Goal: Check status: Check status

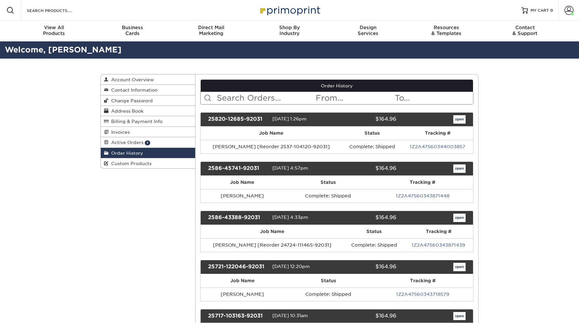
click at [232, 95] on input "text" at bounding box center [265, 98] width 99 height 12
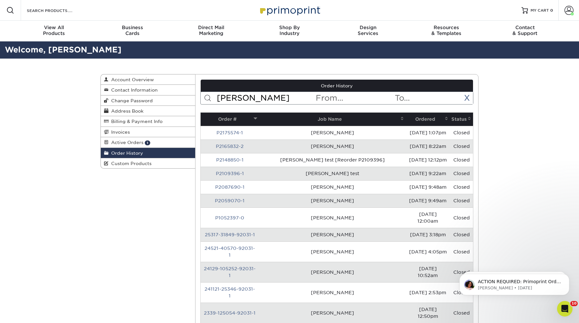
click at [251, 101] on input "kay" at bounding box center [265, 98] width 99 height 12
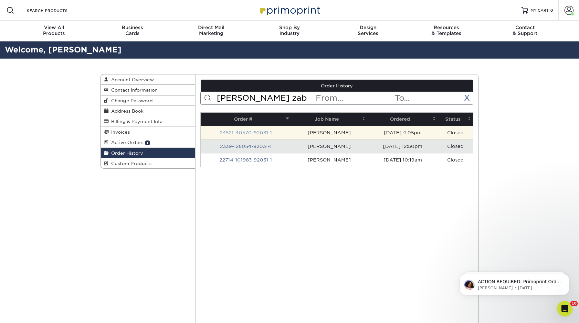
type input "kay zab"
click at [249, 132] on link "24521-40570-92031-1" at bounding box center [246, 132] width 52 height 5
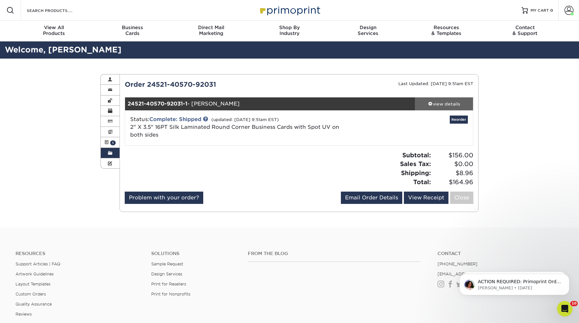
click at [449, 104] on div "view details" at bounding box center [444, 104] width 58 height 6
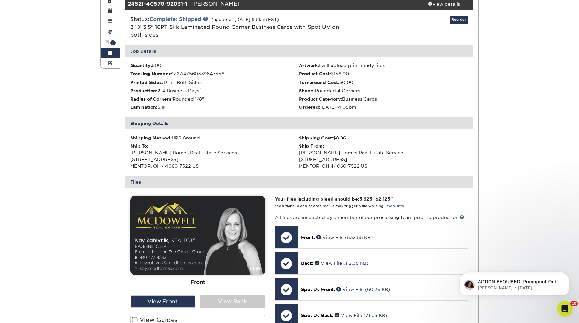
scroll to position [286, 0]
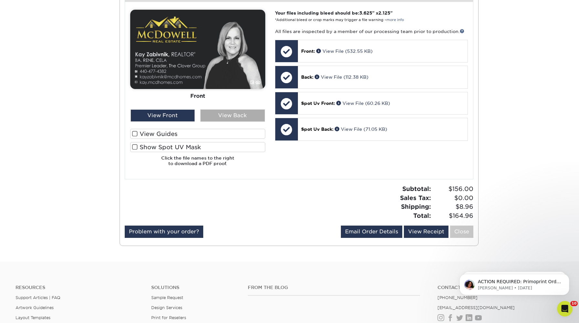
click at [213, 115] on div "View Back" at bounding box center [232, 115] width 65 height 12
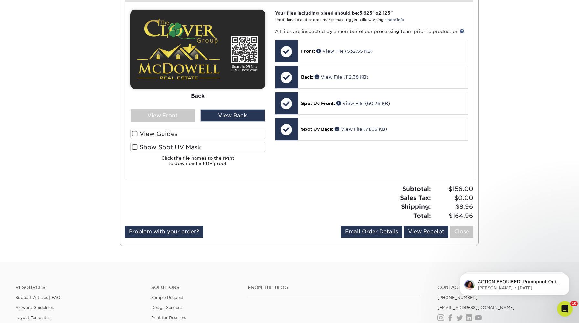
scroll to position [0, 0]
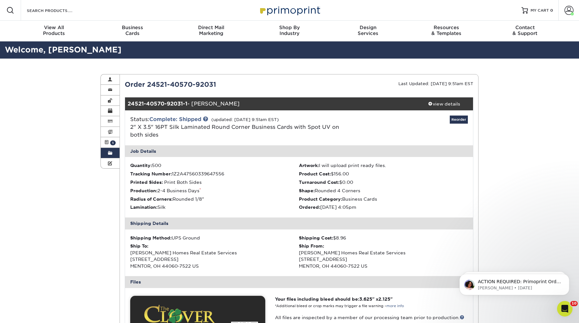
click at [107, 151] on link "Order History" at bounding box center [110, 153] width 19 height 10
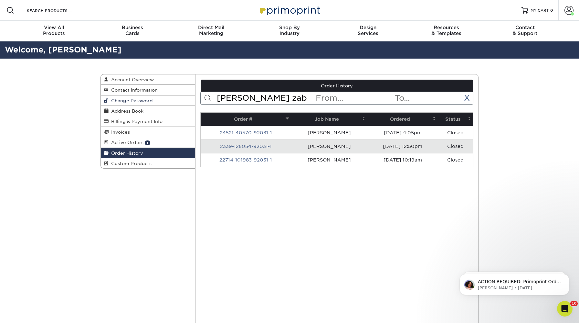
drag, startPoint x: 254, startPoint y: 98, endPoint x: 181, endPoint y: 98, distance: 72.8
click at [182, 74] on div "Order History Account Overview Contact Information Change Password Address Book…" at bounding box center [290, 74] width 378 height 0
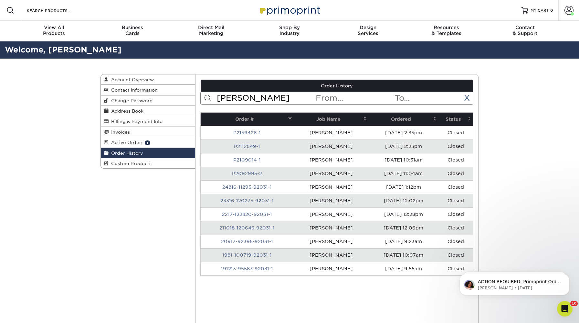
click at [248, 98] on input "terri" at bounding box center [265, 98] width 99 height 12
drag, startPoint x: 248, startPoint y: 98, endPoint x: 179, endPoint y: 98, distance: 68.6
click at [179, 74] on div "Order History Account Overview Contact Information Change Password Address Book…" at bounding box center [290, 74] width 378 height 0
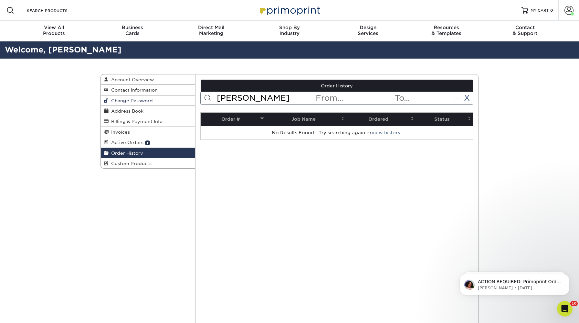
type input "[PERSON_NAME]"
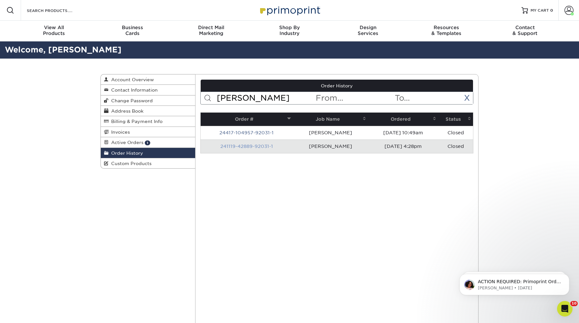
click at [247, 144] on link "241119-42889-92031-1" at bounding box center [247, 146] width 53 height 5
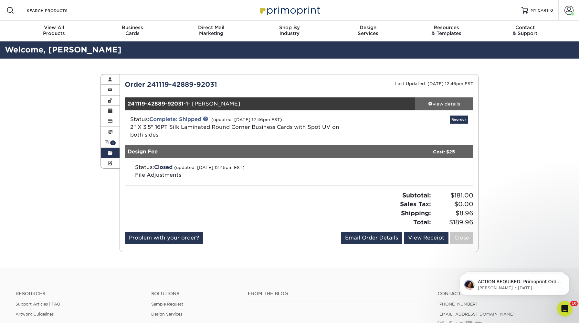
click at [446, 107] on div "view details" at bounding box center [444, 104] width 58 height 6
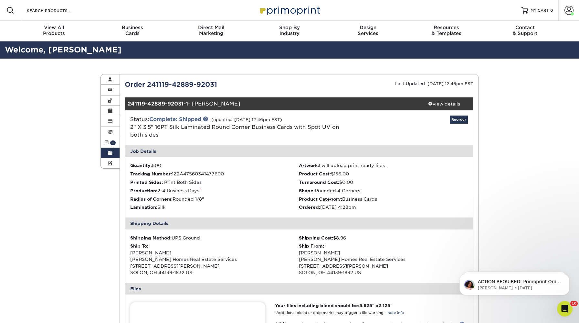
scroll to position [111, 0]
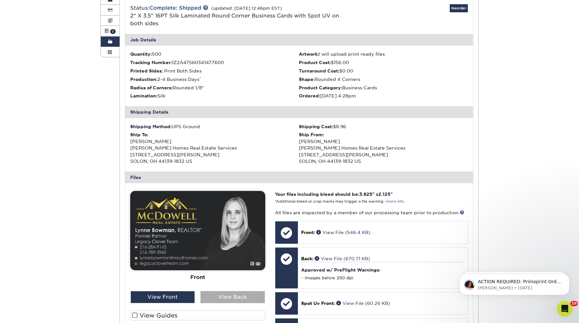
click at [230, 292] on div "View Back" at bounding box center [232, 297] width 65 height 12
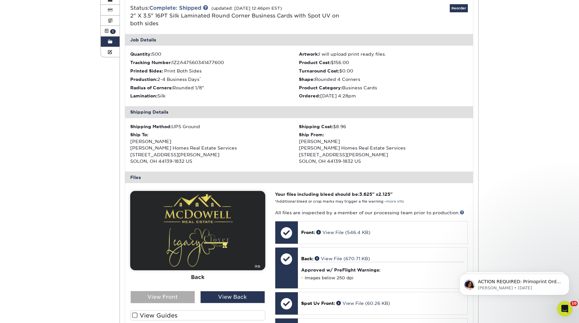
click at [161, 299] on div "View Front" at bounding box center [163, 297] width 65 height 12
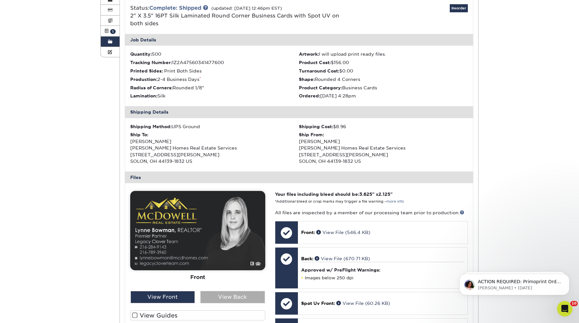
click at [217, 300] on div "View Back" at bounding box center [232, 297] width 65 height 12
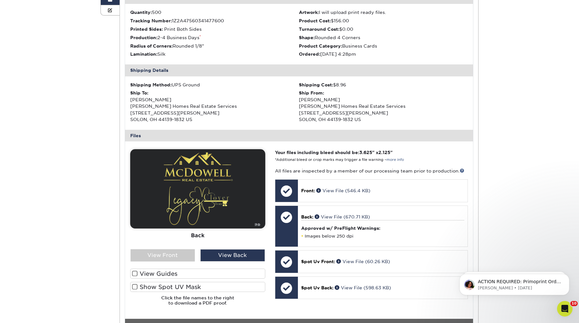
scroll to position [154, 0]
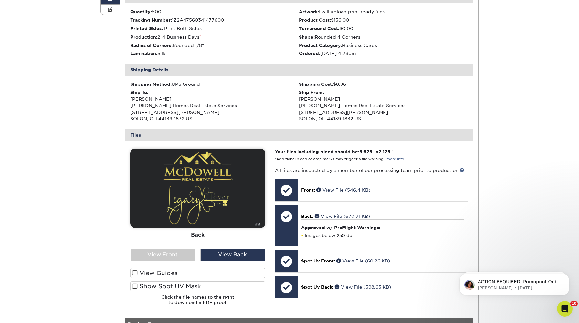
click at [62, 151] on div "Order History Account Overview Contact Information Change Password Address Book…" at bounding box center [289, 172] width 579 height 535
click at [133, 155] on img at bounding box center [197, 187] width 135 height 79
click at [94, 146] on div "Order History Account Overview Contact Information Change Password Address Book…" at bounding box center [289, 172] width 579 height 535
click at [103, 185] on div "Order History Account Overview Contact Information Change Password Address Book…" at bounding box center [290, 172] width 388 height 535
click at [138, 151] on img at bounding box center [197, 187] width 135 height 79
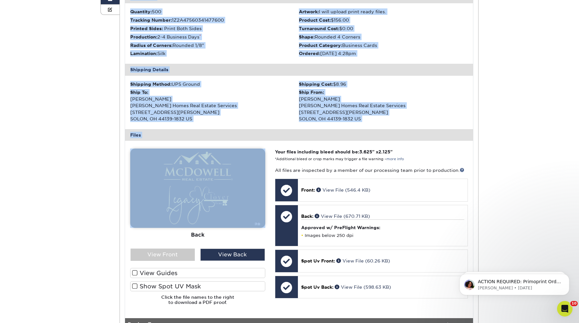
drag, startPoint x: 118, startPoint y: 143, endPoint x: 250, endPoint y: 222, distance: 153.9
click at [250, 222] on div "Order History Account Overview Contact Information Change Password Address Book…" at bounding box center [290, 172] width 388 height 535
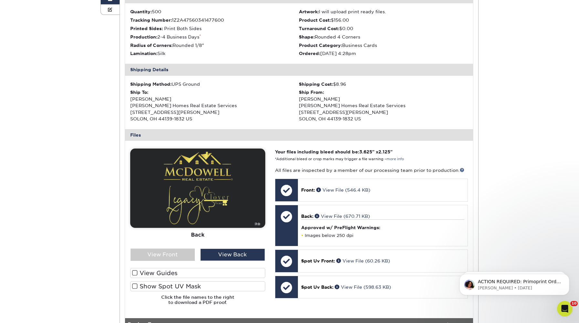
click at [74, 182] on div "Order History Account Overview Contact Information Change Password Address Book…" at bounding box center [289, 172] width 579 height 535
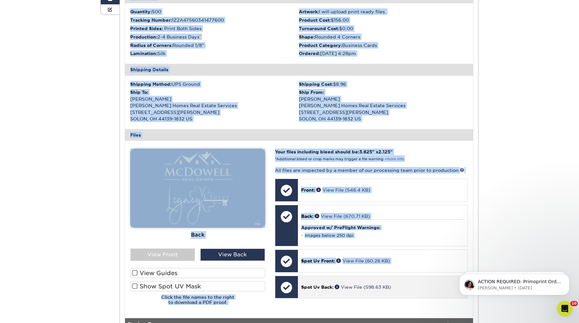
drag, startPoint x: 120, startPoint y: 148, endPoint x: 349, endPoint y: 277, distance: 262.6
click at [347, 276] on div "Order History Account Overview Contact Information Change Password Address Book…" at bounding box center [290, 172] width 388 height 535
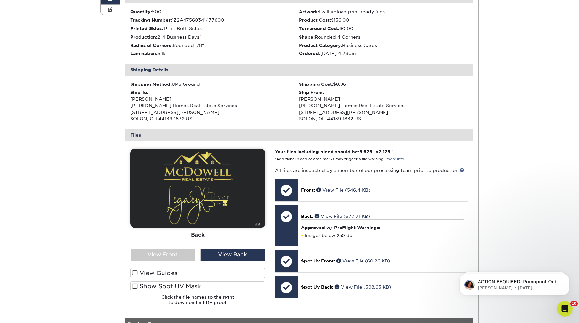
click at [79, 173] on div "Order History Account Overview Contact Information Change Password Address Book…" at bounding box center [289, 172] width 579 height 535
click at [157, 254] on div "View Front" at bounding box center [163, 254] width 65 height 12
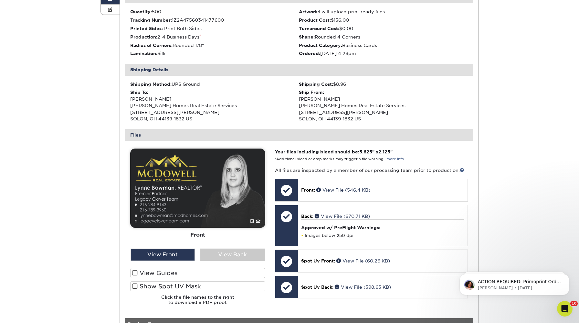
click at [110, 225] on div "Order History Account Overview Contact Information Change Password Address Book…" at bounding box center [290, 172] width 388 height 535
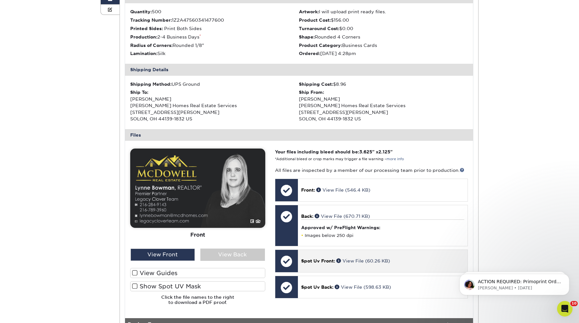
drag, startPoint x: 127, startPoint y: 132, endPoint x: 315, endPoint y: 250, distance: 222.3
click at [315, 250] on div "Current Orders 1 Active 1 Missing Files Pending Proofs $0.00" at bounding box center [299, 172] width 359 height 493
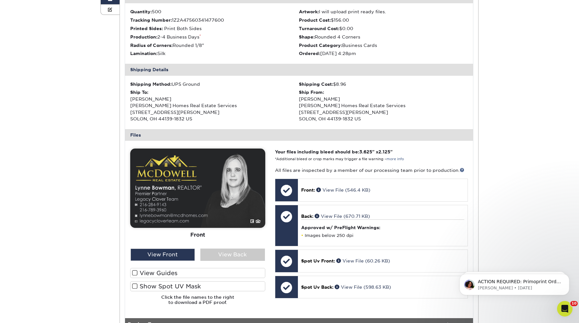
click at [51, 175] on div "Order History Account Overview Contact Information Change Password Address Book…" at bounding box center [289, 172] width 579 height 535
click at [57, 172] on div "Order History Account Overview Contact Information Change Password Address Book…" at bounding box center [289, 172] width 579 height 535
click at [96, 210] on div "Order History Account Overview Contact Information Change Password Address Book…" at bounding box center [290, 172] width 388 height 535
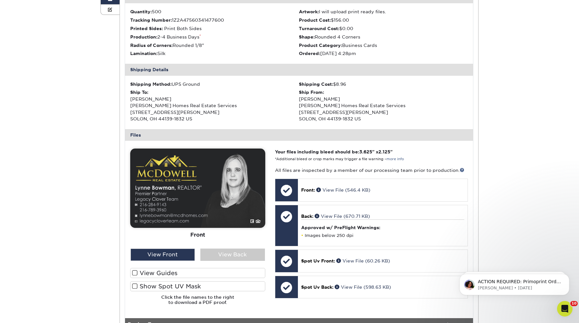
click at [64, 161] on div "Order History Account Overview Contact Information Change Password Address Book…" at bounding box center [289, 172] width 579 height 535
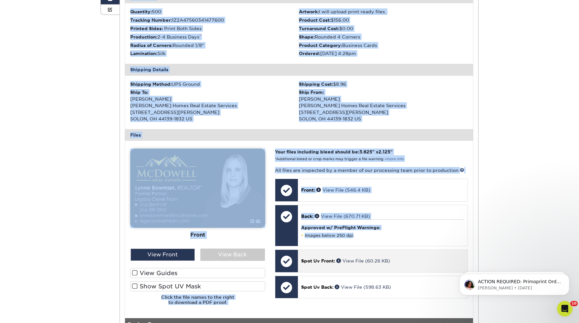
drag, startPoint x: 73, startPoint y: 145, endPoint x: 306, endPoint y: 253, distance: 257.0
click at [306, 253] on div "Order History Account Overview Contact Information Change Password Address Book…" at bounding box center [289, 172] width 579 height 535
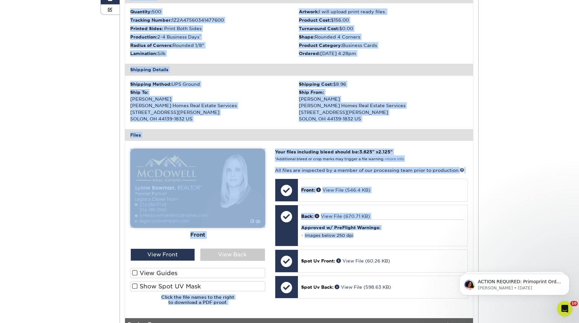
click at [172, 223] on img at bounding box center [197, 187] width 135 height 79
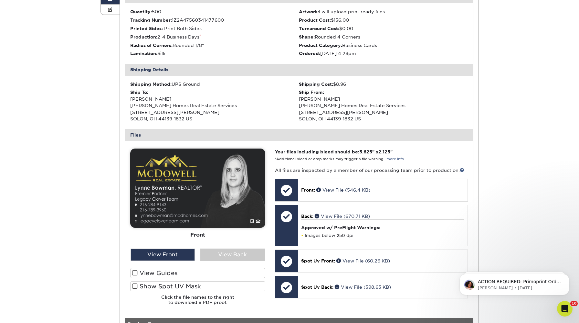
click at [94, 168] on div "Order History Account Overview Contact Information Change Password Address Book…" at bounding box center [289, 172] width 579 height 535
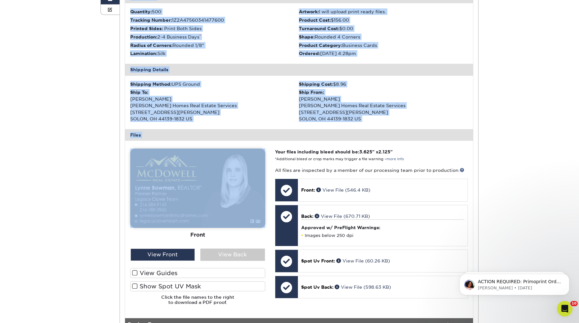
drag, startPoint x: 97, startPoint y: 133, endPoint x: 260, endPoint y: 216, distance: 182.8
click at [260, 216] on div "Order History Account Overview Contact Information Change Password Address Book…" at bounding box center [290, 172] width 388 height 535
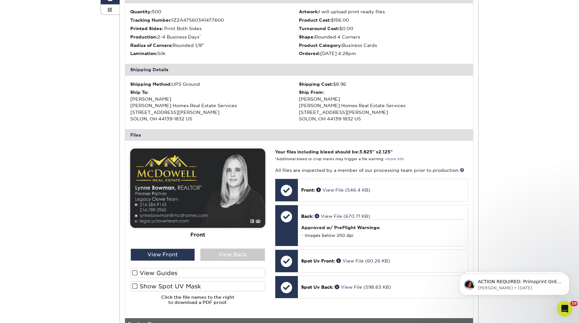
click at [108, 199] on div "Order History Account Overview Contact Information Change Password Address Book…" at bounding box center [290, 172] width 388 height 535
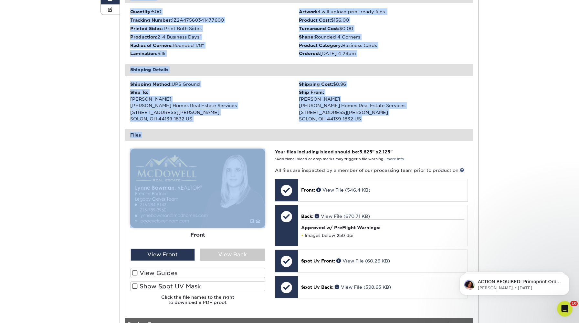
drag, startPoint x: 103, startPoint y: 138, endPoint x: 262, endPoint y: 227, distance: 182.0
click at [261, 226] on div "Order History Account Overview Contact Information Change Password Address Book…" at bounding box center [290, 172] width 388 height 535
click at [251, 222] on img at bounding box center [197, 187] width 135 height 79
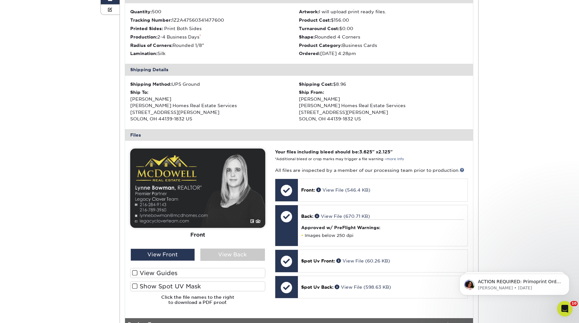
click at [244, 235] on div "Front" at bounding box center [197, 235] width 135 height 14
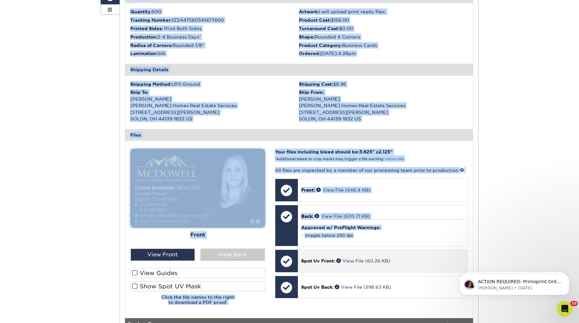
drag, startPoint x: 96, startPoint y: 132, endPoint x: 331, endPoint y: 267, distance: 270.9
click at [299, 253] on div "Order History Account Overview Contact Information Change Password Address Book…" at bounding box center [290, 172] width 388 height 535
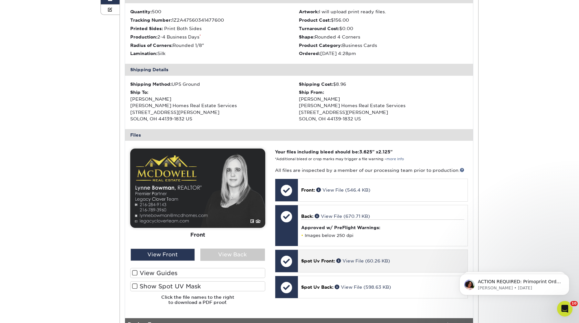
click at [332, 266] on div "Spot Uv Front: View File (60.26 KB)" at bounding box center [383, 261] width 170 height 22
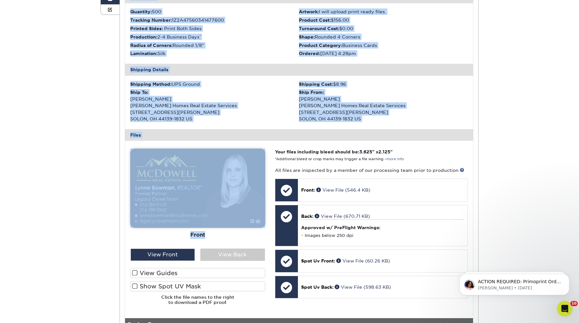
drag, startPoint x: 87, startPoint y: 157, endPoint x: 237, endPoint y: 236, distance: 169.8
click at [237, 236] on div "Order History Account Overview Contact Information Change Password Address Book…" at bounding box center [289, 172] width 579 height 535
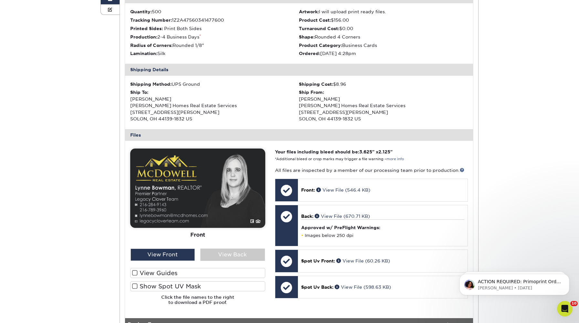
click at [97, 197] on div "Order History Account Overview Contact Information Change Password Address Book…" at bounding box center [290, 172] width 388 height 535
click at [103, 130] on div "Order History Account Overview Contact Information Change Password Address Book…" at bounding box center [290, 172] width 388 height 535
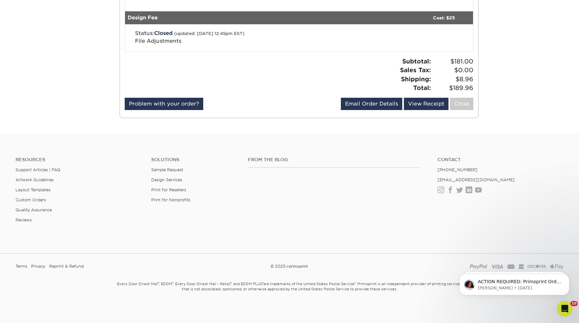
scroll to position [233, 0]
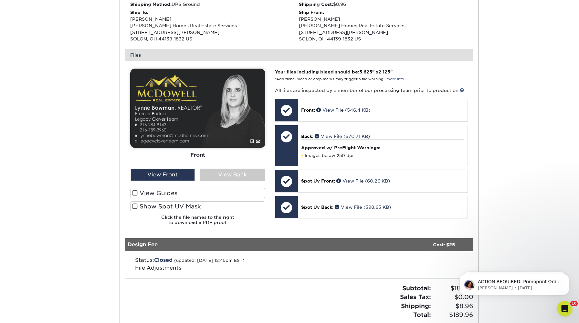
click at [163, 72] on img at bounding box center [197, 108] width 135 height 79
click at [8, 8] on div "Order History Account Overview Contact Information Change Password Address Book…" at bounding box center [289, 92] width 579 height 535
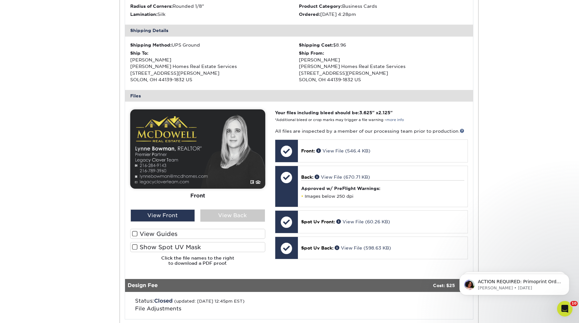
scroll to position [174, 0]
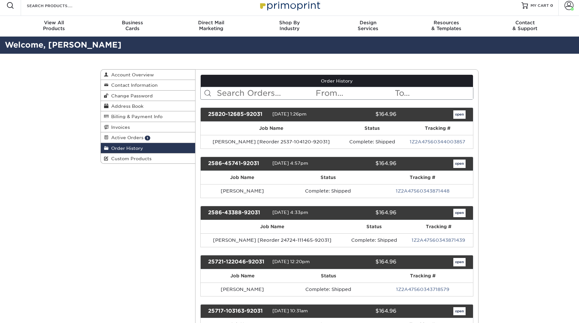
scroll to position [6, 0]
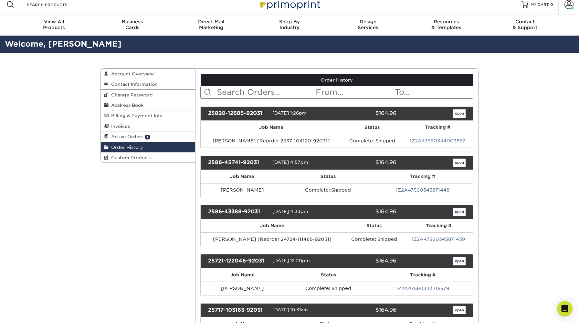
click at [240, 92] on input "text" at bounding box center [265, 92] width 99 height 12
type input "[PERSON_NAME]"
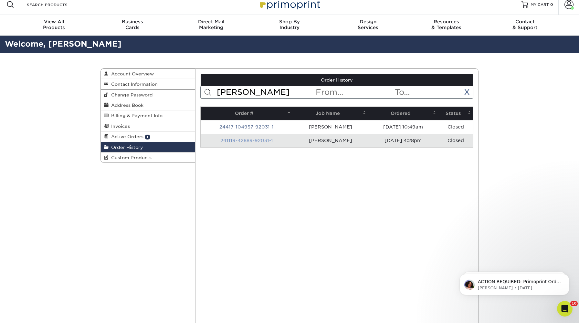
click at [251, 139] on link "241119-42889-92031-1" at bounding box center [247, 140] width 53 height 5
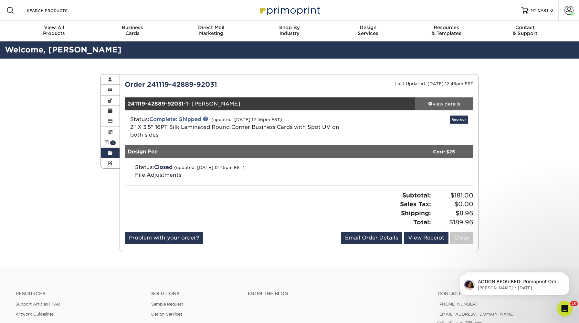
click at [453, 103] on div "view details" at bounding box center [444, 104] width 58 height 6
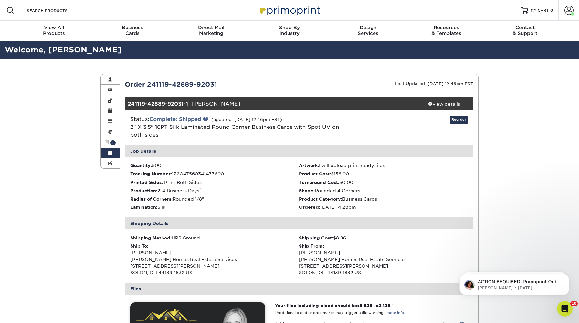
scroll to position [135, 0]
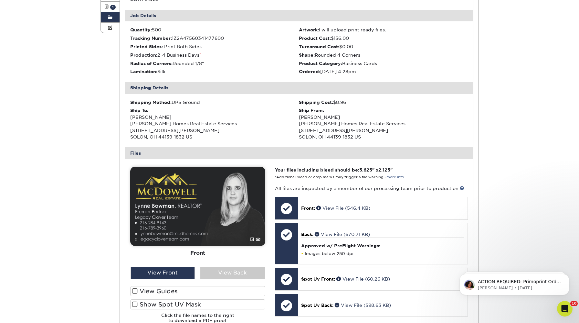
click at [69, 172] on div "Order History Account Overview Contact Information Change Password Address Book…" at bounding box center [289, 190] width 579 height 535
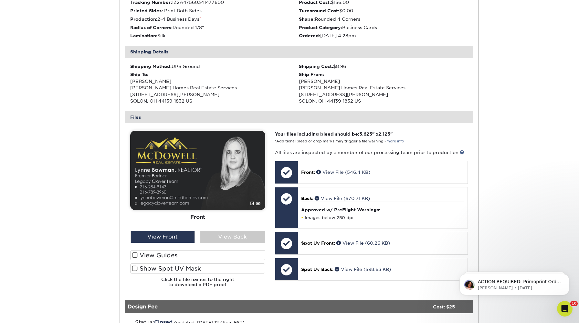
scroll to position [172, 0]
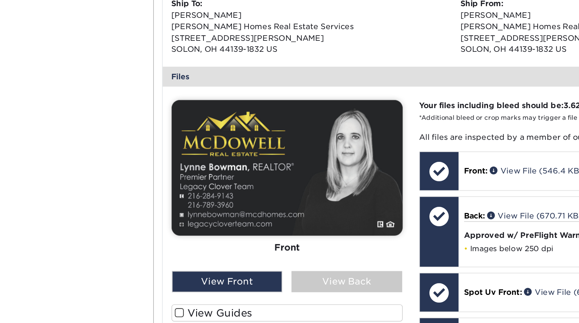
drag, startPoint x: 62, startPoint y: 115, endPoint x: 71, endPoint y: 116, distance: 8.9
click at [71, 116] on div "Order History Account Overview Contact Information Change Password Address Book…" at bounding box center [289, 153] width 579 height 535
drag, startPoint x: 71, startPoint y: 116, endPoint x: 74, endPoint y: 121, distance: 5.8
click at [74, 121] on div "Order History Account Overview Contact Information Change Password Address Book…" at bounding box center [289, 153] width 579 height 535
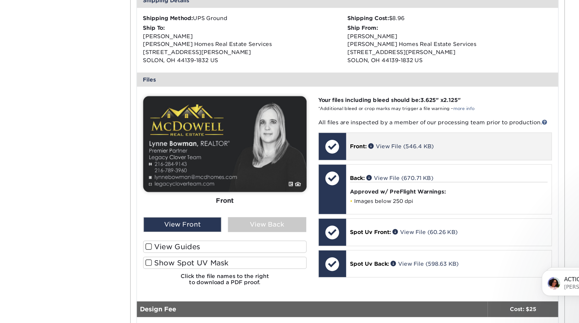
scroll to position [174, 0]
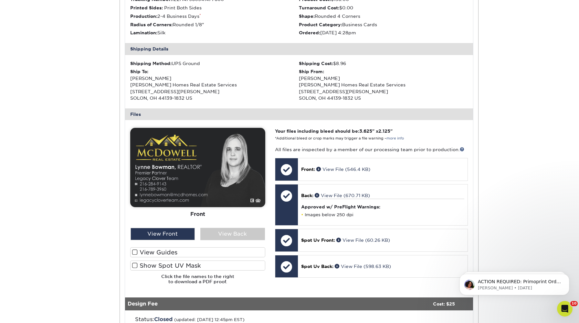
click at [73, 134] on div "Order History Account Overview Contact Information Change Password Address Book…" at bounding box center [289, 151] width 579 height 535
click at [86, 136] on div "Order History Account Overview Contact Information Change Password Address Book…" at bounding box center [289, 151] width 579 height 535
drag, startPoint x: 89, startPoint y: 120, endPoint x: 324, endPoint y: 289, distance: 289.7
click at [324, 289] on div "Order History Account Overview Contact Information Change Password Address Book…" at bounding box center [289, 151] width 579 height 535
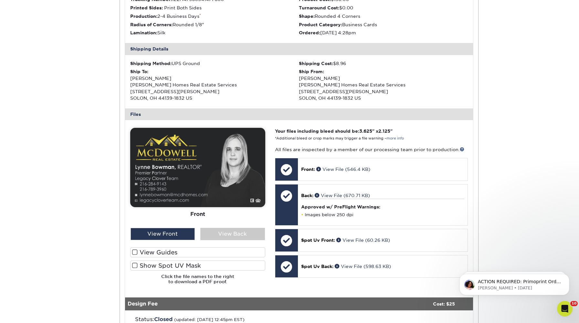
click at [35, 203] on div "Order History Account Overview Contact Information Change Password Address Book…" at bounding box center [289, 151] width 579 height 535
click at [39, 142] on div "Order History Account Overview Contact Information Change Password Address Book…" at bounding box center [289, 151] width 579 height 535
click at [38, 142] on div "Order History Account Overview Contact Information Change Password Address Book…" at bounding box center [289, 151] width 579 height 535
click at [37, 139] on div "Order History Account Overview Contact Information Change Password Address Book…" at bounding box center [289, 151] width 579 height 535
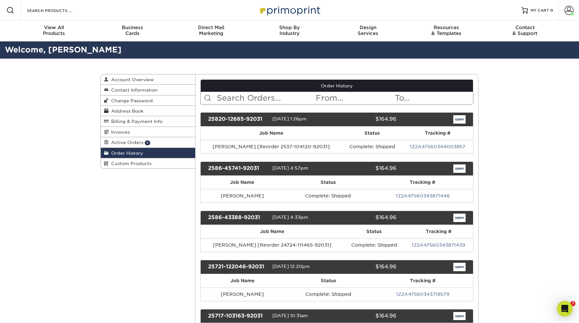
click at [244, 101] on input "text" at bounding box center [265, 98] width 99 height 12
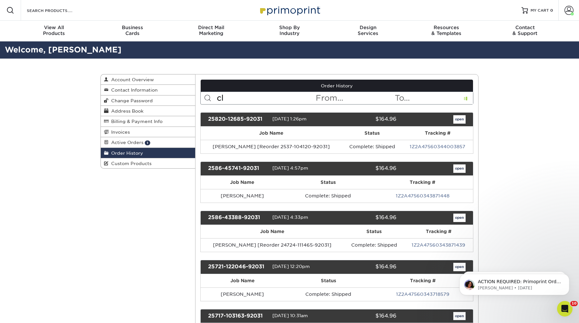
type input "c"
type input "[PERSON_NAME]"
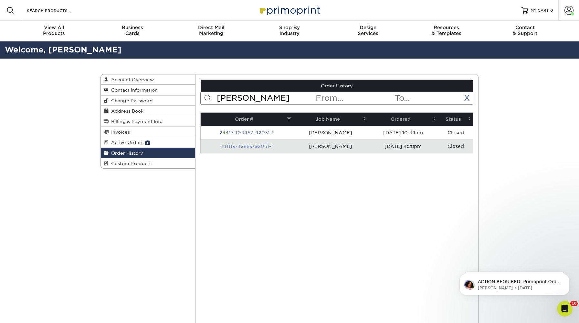
click at [250, 146] on link "241119-42889-92031-1" at bounding box center [247, 146] width 53 height 5
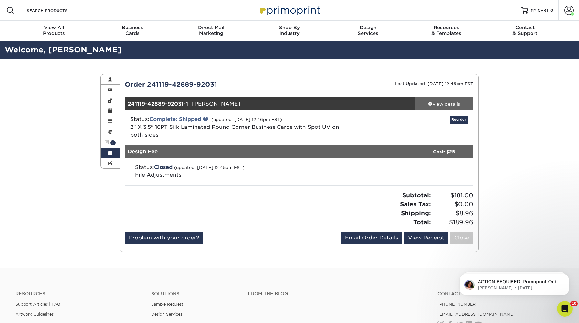
click at [449, 104] on div "view details" at bounding box center [444, 104] width 58 height 6
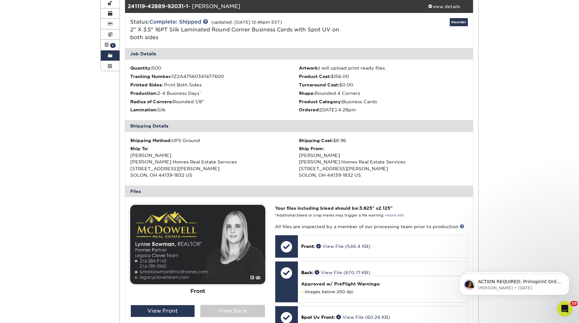
scroll to position [156, 0]
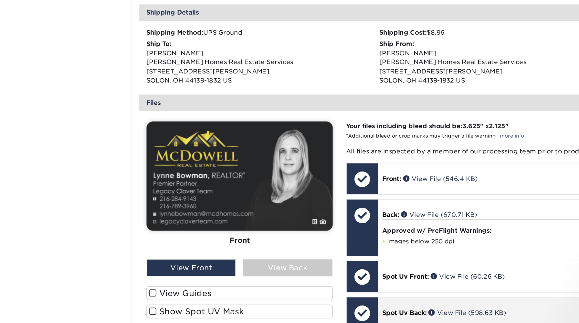
drag, startPoint x: 108, startPoint y: 146, endPoint x: 320, endPoint y: 290, distance: 256.4
click at [320, 290] on div "Order History Account Overview Contact Information Change Password Address Book…" at bounding box center [290, 170] width 388 height 535
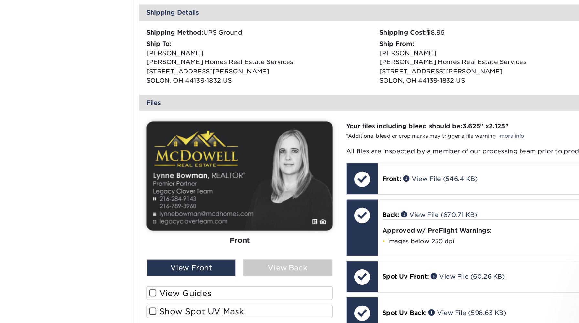
click at [119, 234] on div "Order History Account Overview Contact Information Change Password Address Book…" at bounding box center [290, 170] width 388 height 535
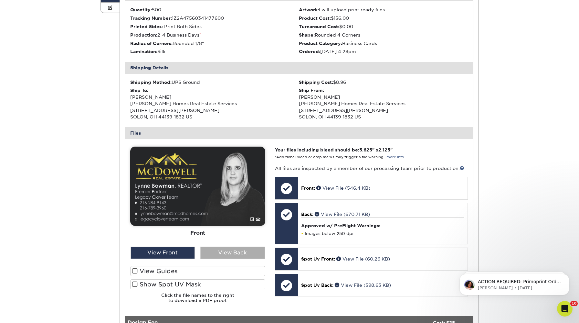
click at [235, 254] on div "View Back" at bounding box center [232, 252] width 65 height 12
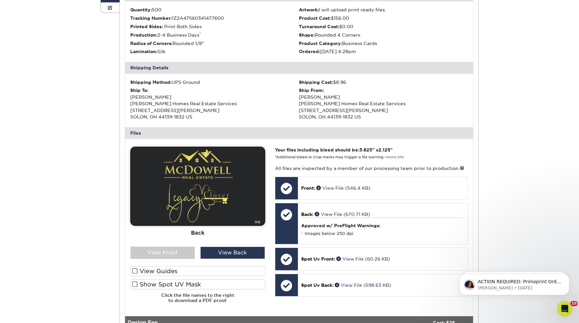
click at [100, 202] on div "Order History Account Overview Contact Information Change Password Address Book…" at bounding box center [290, 170] width 388 height 535
click at [168, 255] on div "View Front" at bounding box center [163, 252] width 65 height 12
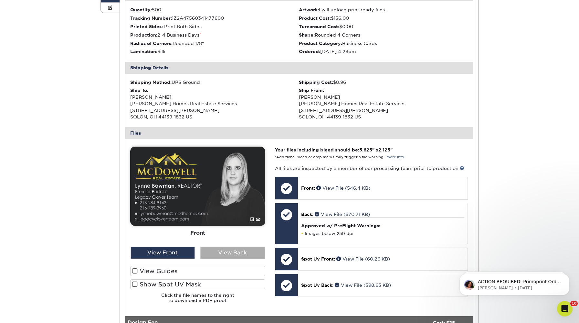
click at [228, 254] on div "View Back" at bounding box center [232, 252] width 65 height 12
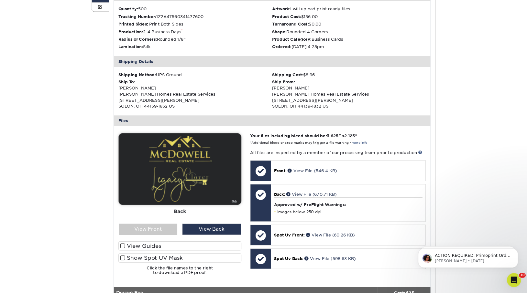
scroll to position [155, 0]
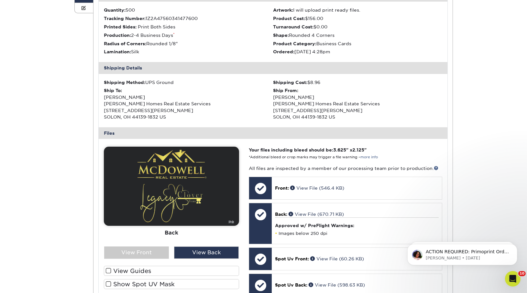
click at [126, 139] on div "The file uploader is not compatible with mobile devices. Please increase your b…" at bounding box center [273, 227] width 349 height 177
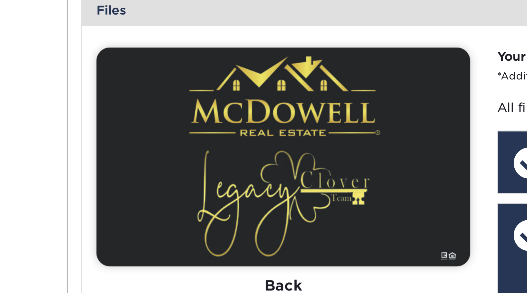
click at [82, 134] on div "Order History Account Overview Contact Information Change Password Address Book…" at bounding box center [264, 170] width 388 height 535
click at [104, 179] on img at bounding box center [171, 186] width 135 height 79
click at [92, 178] on div "Order History Account Overview Contact Information Change Password Address Book…" at bounding box center [264, 170] width 388 height 535
